Goal: Transaction & Acquisition: Purchase product/service

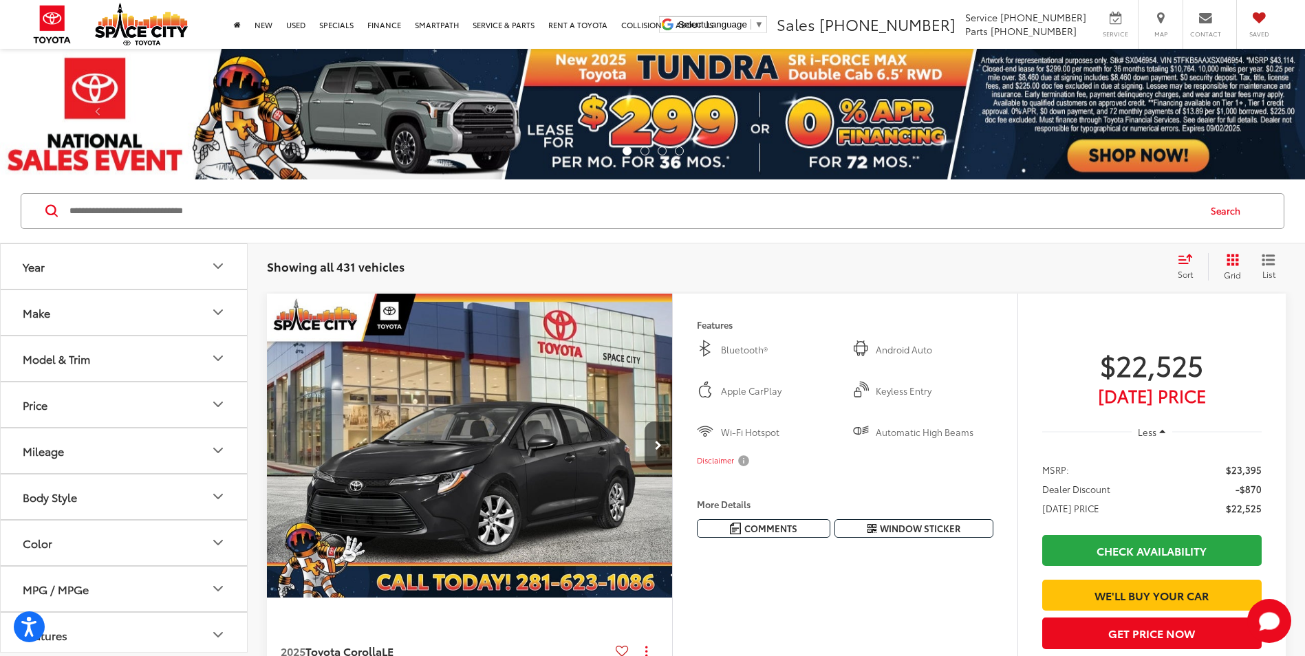
click at [215, 314] on icon "Make" at bounding box center [218, 312] width 17 height 17
click at [215, 314] on icon "Make" at bounding box center [218, 312] width 8 height 4
click at [220, 363] on icon "Model & Trim" at bounding box center [218, 358] width 17 height 17
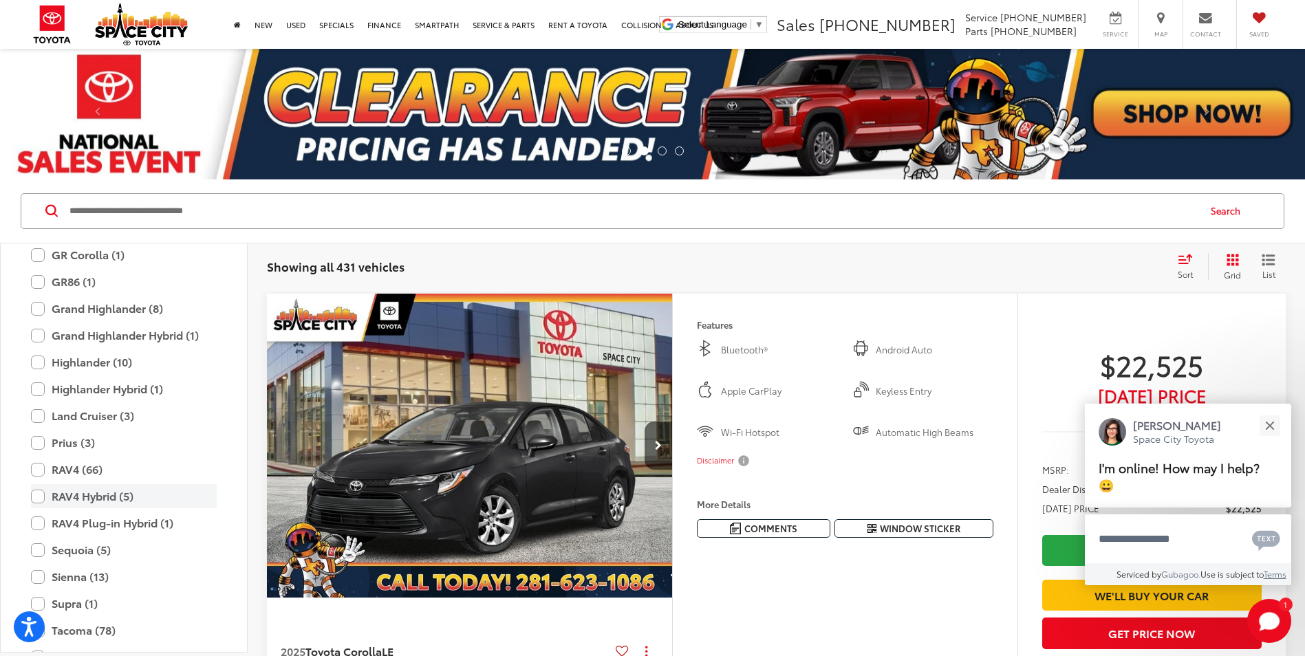
scroll to position [404, 0]
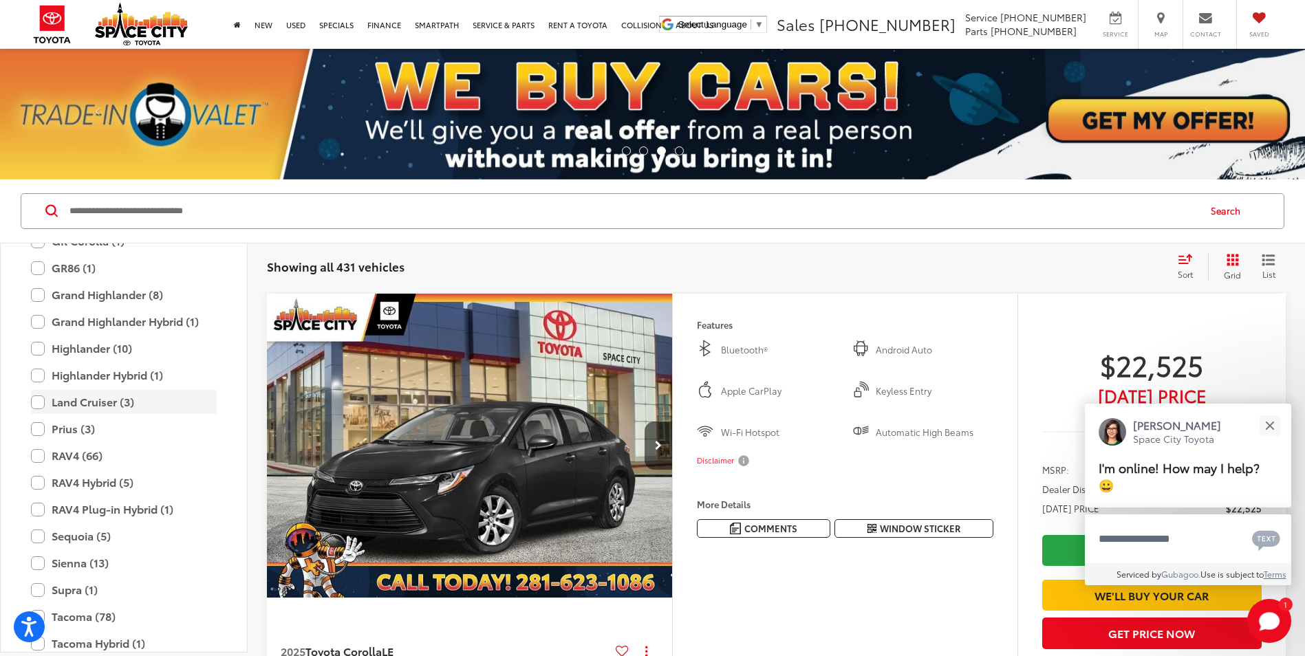
click at [40, 403] on label "Land Cruiser (3)" at bounding box center [124, 402] width 186 height 24
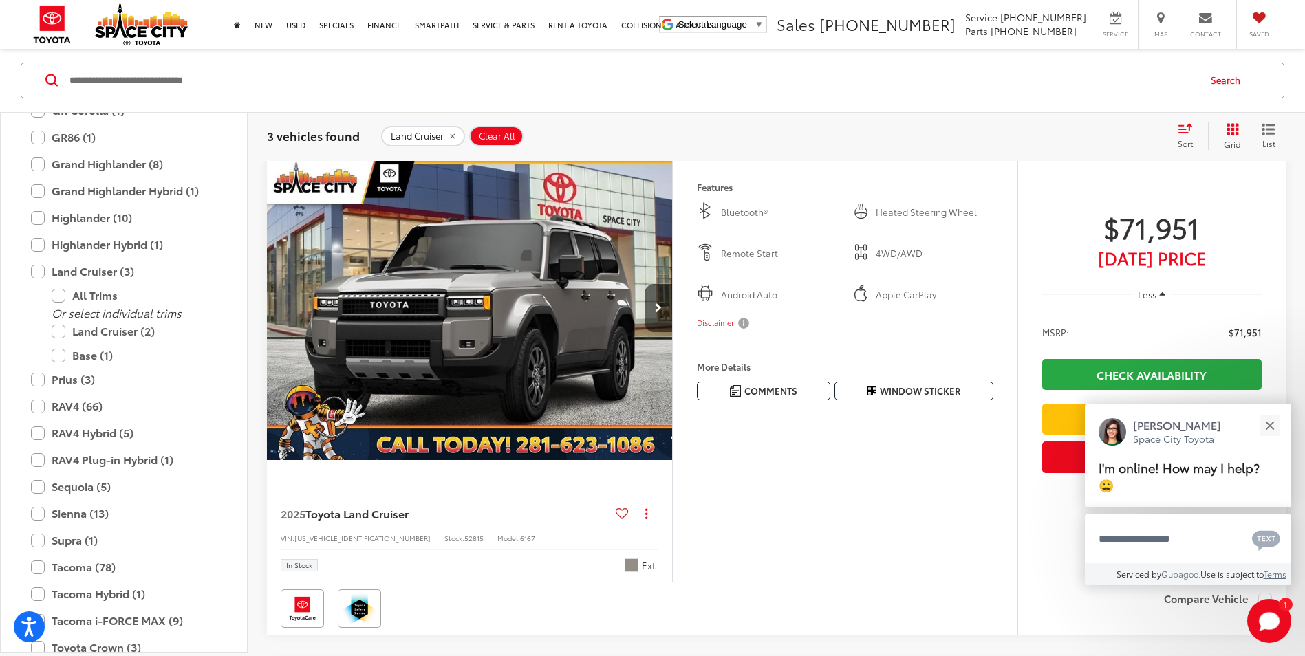
scroll to position [69, 0]
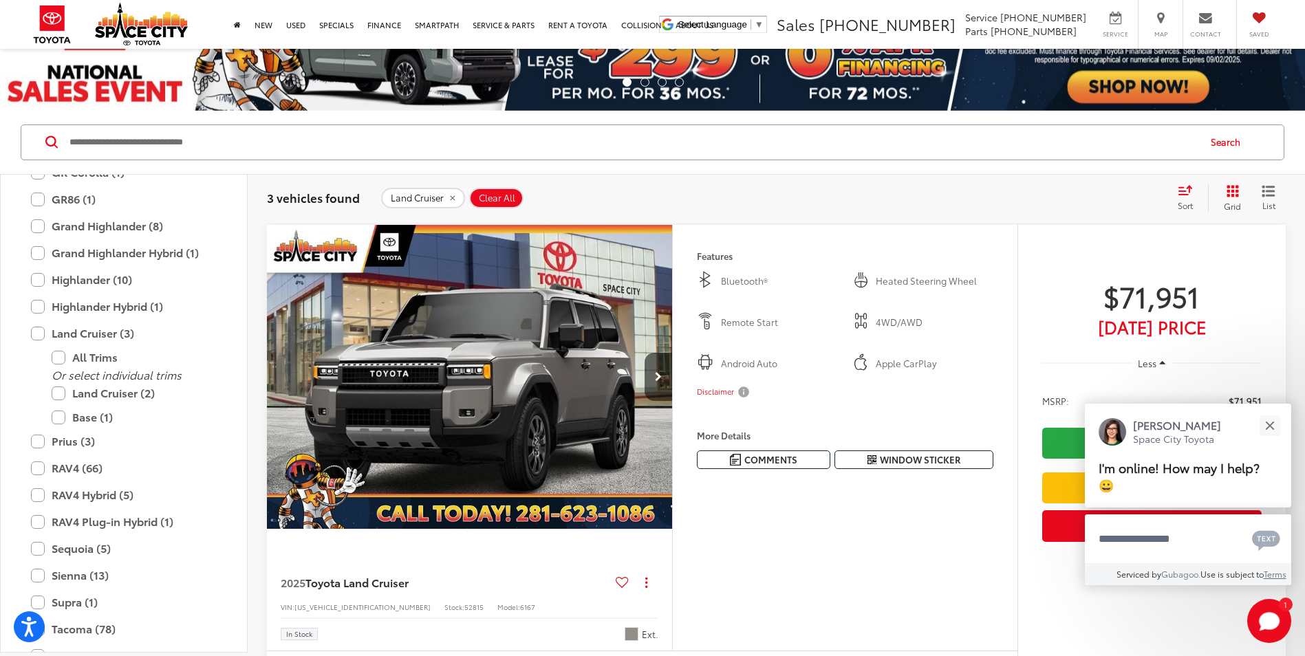
click at [507, 393] on img "2025 Toyota Land Cruiser Base 0" at bounding box center [469, 377] width 407 height 305
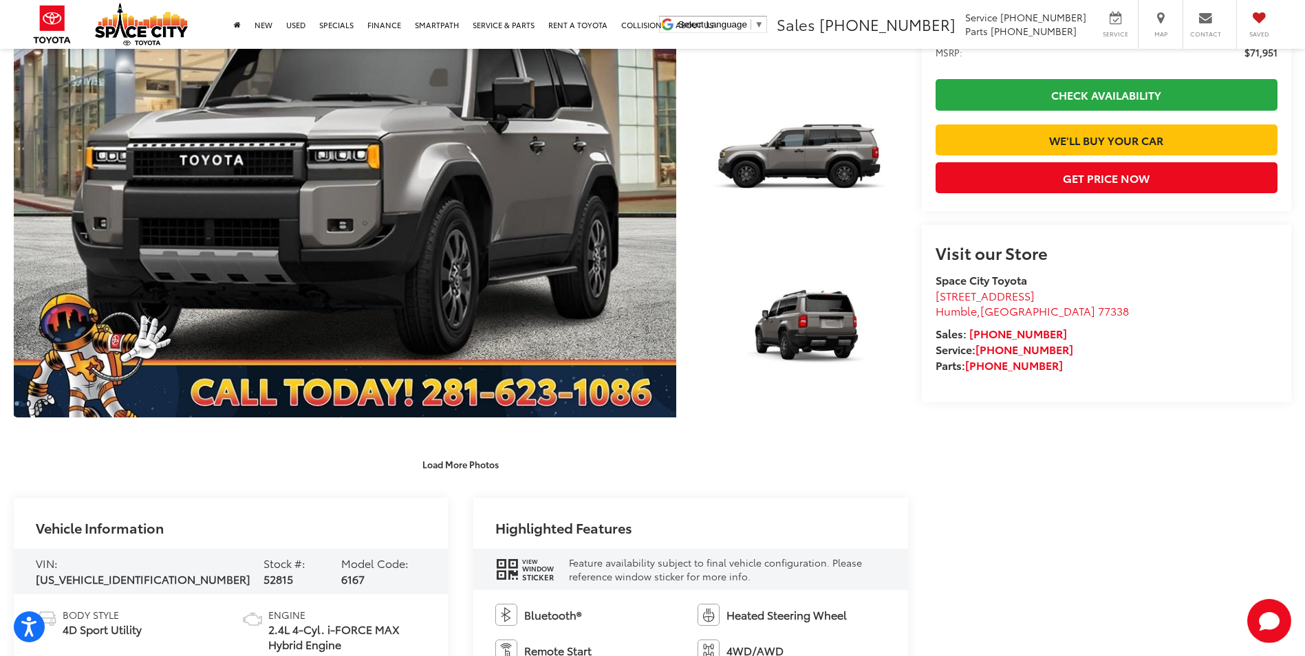
scroll to position [344, 0]
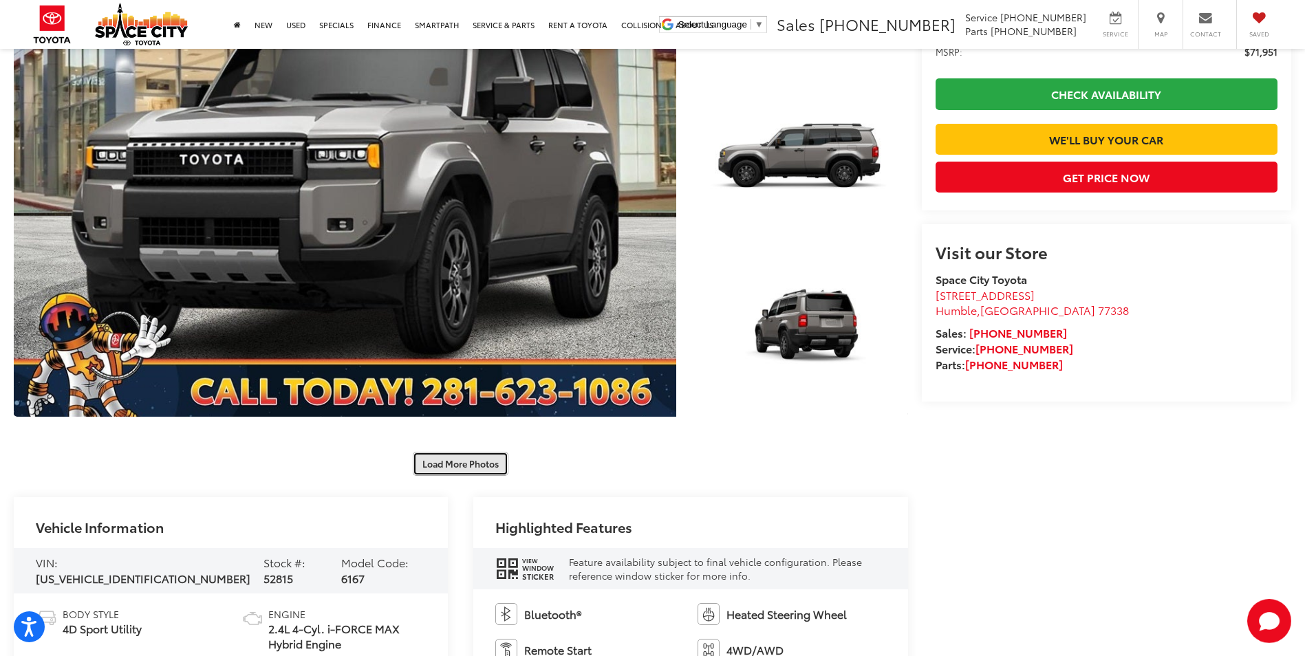
click at [464, 464] on button "Load More Photos" at bounding box center [461, 464] width 96 height 24
